Goal: Transaction & Acquisition: Obtain resource

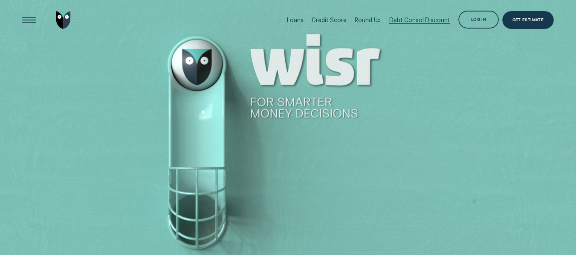
click at [411, 16] on div "Debt Consol Discount" at bounding box center [419, 20] width 60 height 40
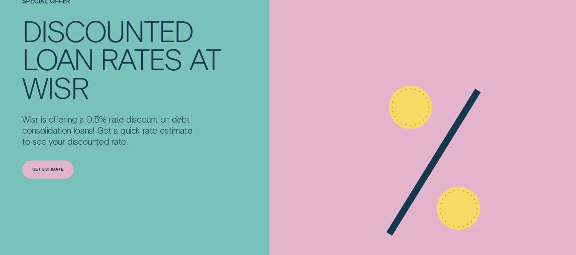
click at [40, 168] on div "Get estimate" at bounding box center [48, 169] width 32 height 3
